Goal: Find contact information: Find contact information

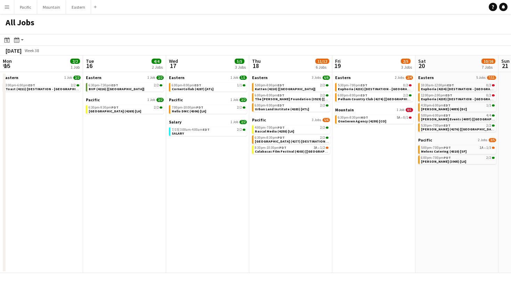
scroll to position [0, 200]
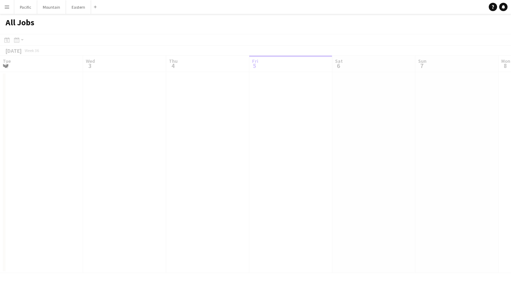
scroll to position [0, 166]
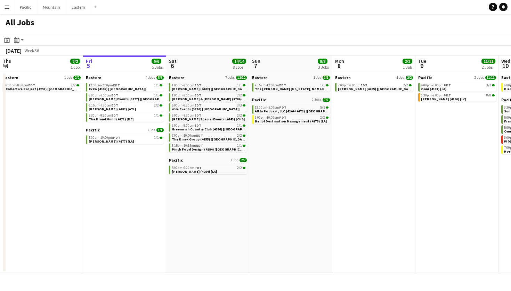
click at [9, 7] on app-icon "Menu" at bounding box center [7, 7] width 6 height 6
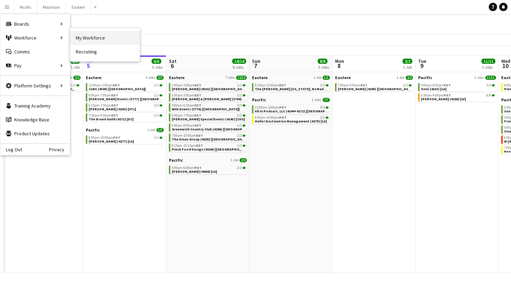
click at [80, 36] on link "My Workforce" at bounding box center [104, 38] width 69 height 14
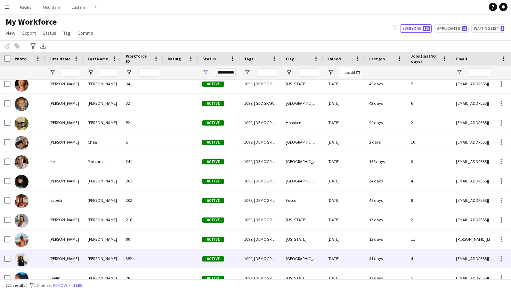
scroll to position [729, 0]
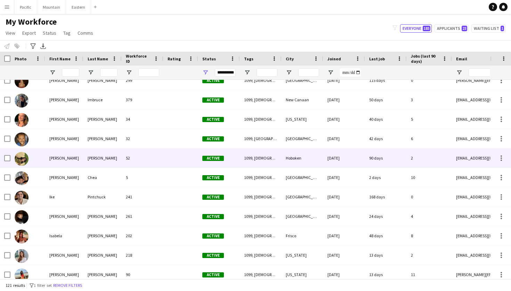
click at [69, 165] on div "[PERSON_NAME]" at bounding box center [64, 158] width 38 height 19
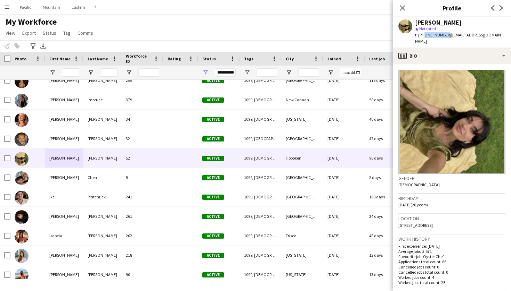
drag, startPoint x: 422, startPoint y: 35, endPoint x: 443, endPoint y: 36, distance: 21.2
click at [443, 36] on span "t. +15854741570" at bounding box center [433, 34] width 36 height 5
copy span "5854741570"
click at [9, 6] on app-icon "Menu" at bounding box center [7, 7] width 6 height 6
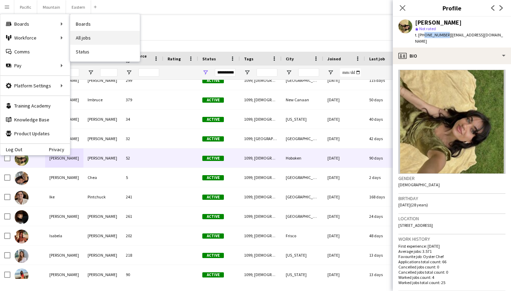
click at [96, 36] on link "All jobs" at bounding box center [104, 38] width 69 height 14
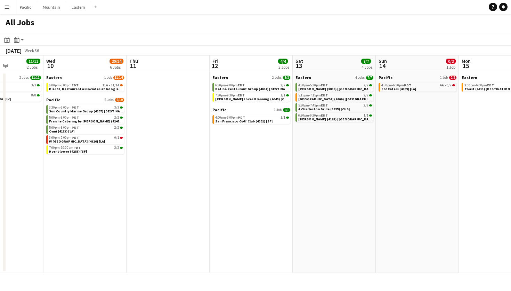
scroll to position [0, 293]
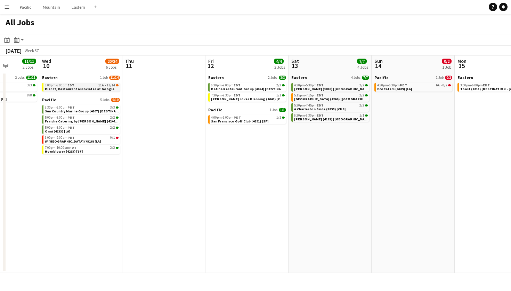
click at [102, 89] on span "Pier 57, Restaurant Associates at Google (4259 + 4313) [[GEOGRAPHIC_DATA]]" at bounding box center [109, 89] width 129 height 5
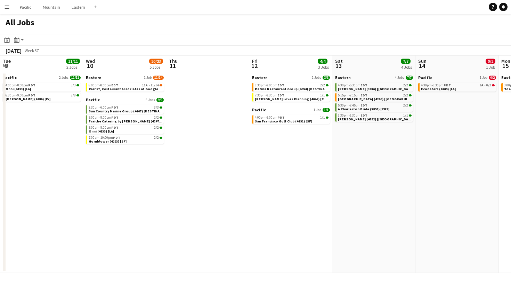
scroll to position [0, 272]
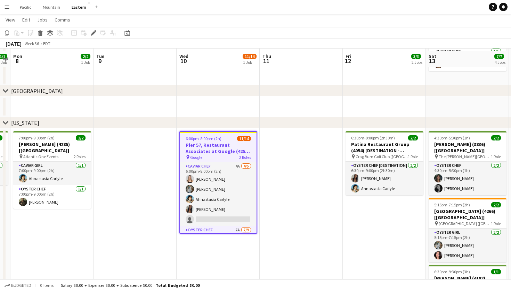
scroll to position [222, 0]
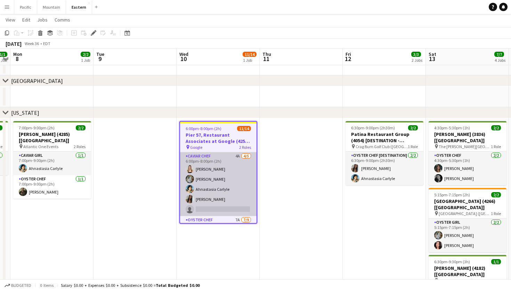
click at [253, 175] on app-card-role "Caviar Chef 4A [DATE] 6:00pm-8:00pm (2h) [PERSON_NAME] [PERSON_NAME] Ahnastasia…" at bounding box center [218, 184] width 76 height 64
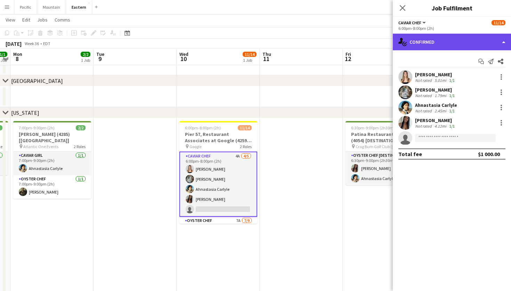
click at [471, 38] on div "single-neutral-actions-check-2 Confirmed" at bounding box center [451, 42] width 118 height 17
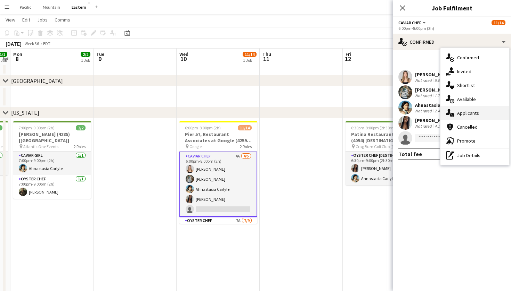
click at [468, 116] on span "Applicants" at bounding box center [468, 113] width 22 height 6
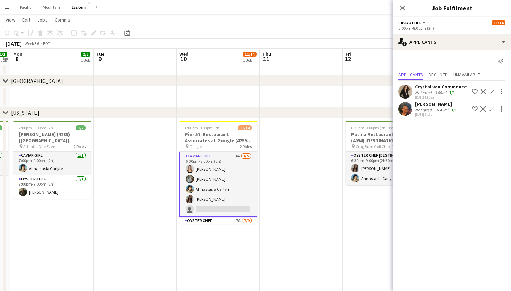
scroll to position [39, 0]
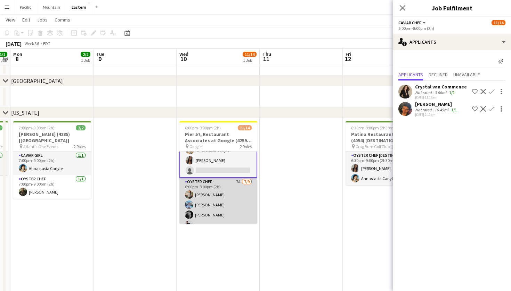
click at [235, 195] on app-card-role "Oyster Chef 7A [DATE] 6:00pm-8:00pm (2h) [PERSON_NAME] [PERSON_NAME] [PERSON_NA…" at bounding box center [218, 230] width 78 height 104
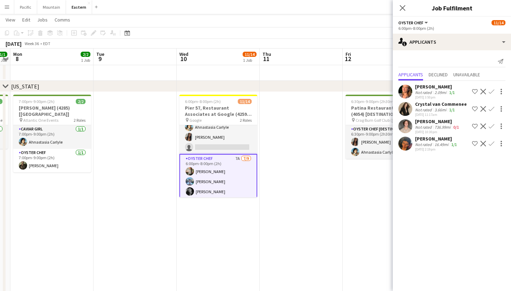
scroll to position [42, 0]
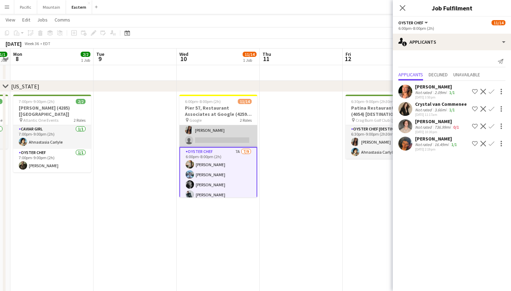
click at [226, 138] on app-card-role "Caviar Chef 4A [DATE] 6:00pm-8:00pm (2h) [PERSON_NAME] [PERSON_NAME] Ahnastasia…" at bounding box center [218, 115] width 78 height 64
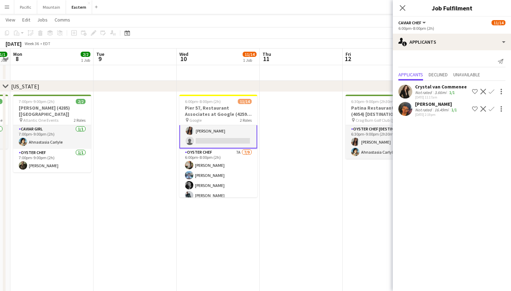
click at [8, 5] on app-icon "Menu" at bounding box center [7, 7] width 6 height 6
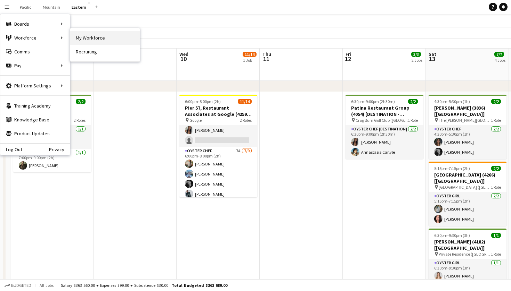
click at [102, 44] on link "My Workforce" at bounding box center [104, 38] width 69 height 14
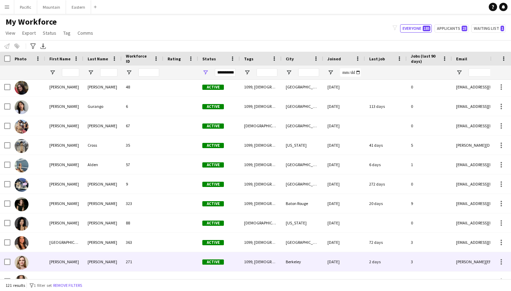
scroll to position [2007, 0]
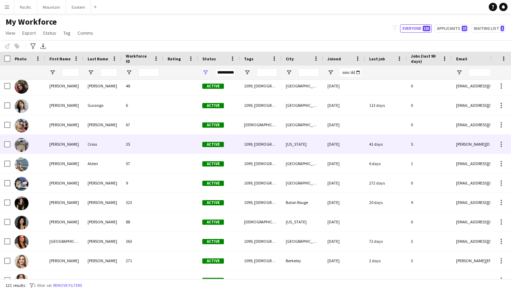
click at [68, 147] on div "[PERSON_NAME]" at bounding box center [64, 144] width 38 height 19
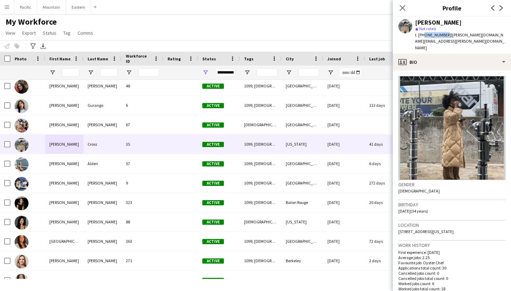
drag, startPoint x: 422, startPoint y: 35, endPoint x: 442, endPoint y: 35, distance: 20.1
click at [442, 35] on span "t. [PHONE_NUMBER]" at bounding box center [433, 34] width 36 height 5
copy span "4703666490"
